Goal: Transaction & Acquisition: Purchase product/service

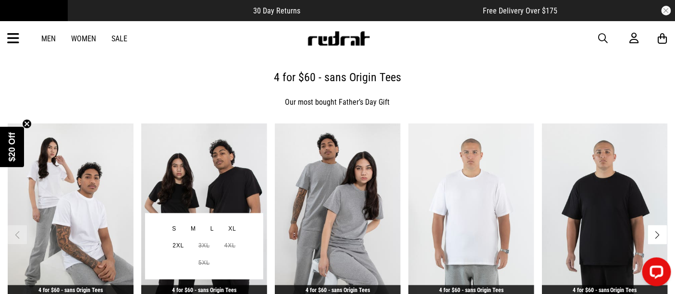
scroll to position [416, 0]
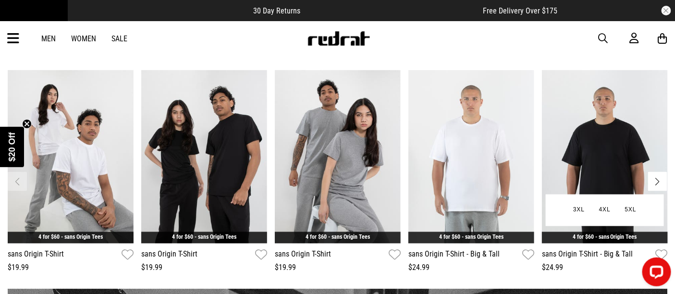
click at [576, 107] on img "5 / 6" at bounding box center [605, 156] width 126 height 173
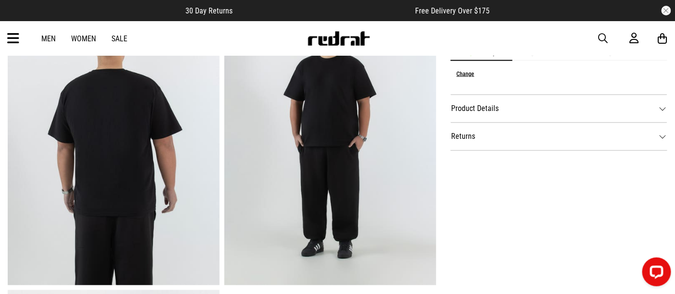
scroll to position [373, 0]
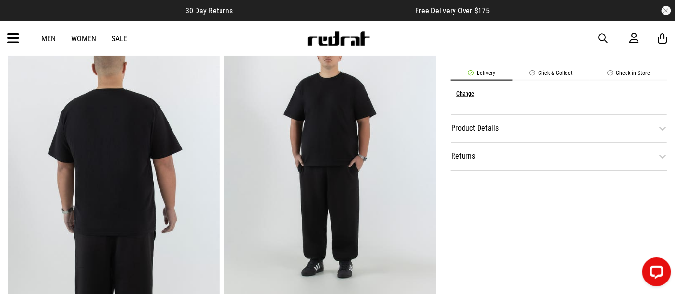
click at [527, 132] on dt "Product Details" at bounding box center [559, 128] width 217 height 28
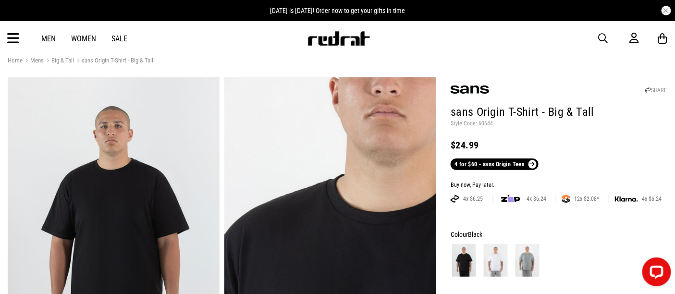
scroll to position [0, 0]
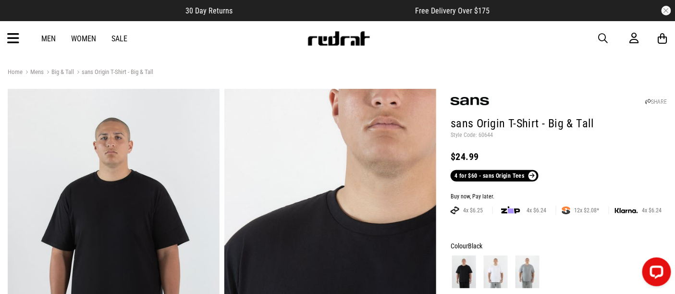
click at [499, 178] on link "4 for $60 - sans Origin Tees" at bounding box center [495, 176] width 88 height 12
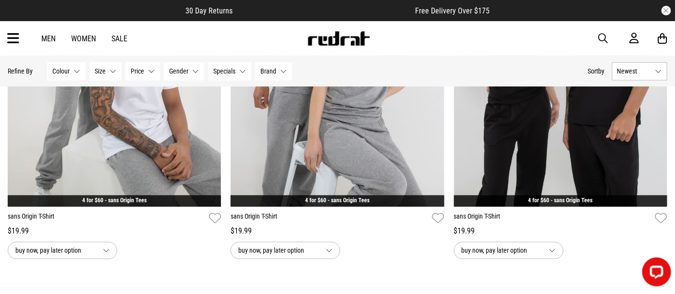
scroll to position [694, 0]
